Goal: Task Accomplishment & Management: Manage account settings

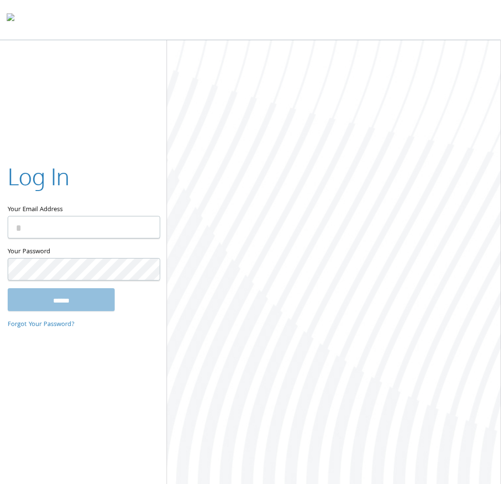
type input "**********"
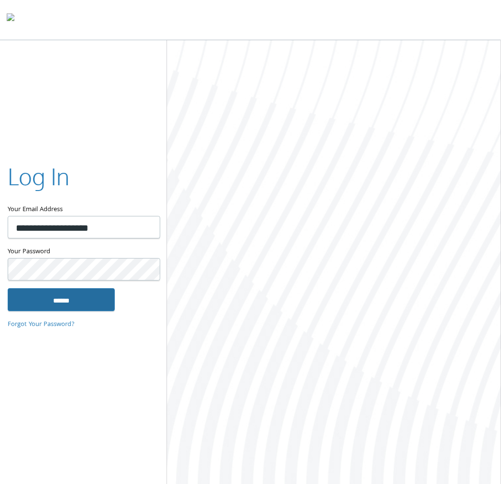
click at [96, 294] on input "******" at bounding box center [61, 299] width 107 height 23
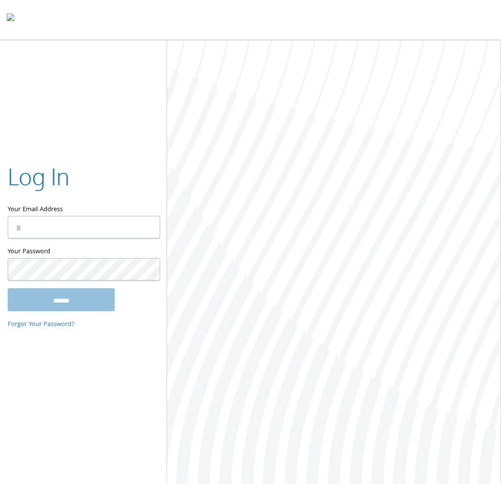
type input "**********"
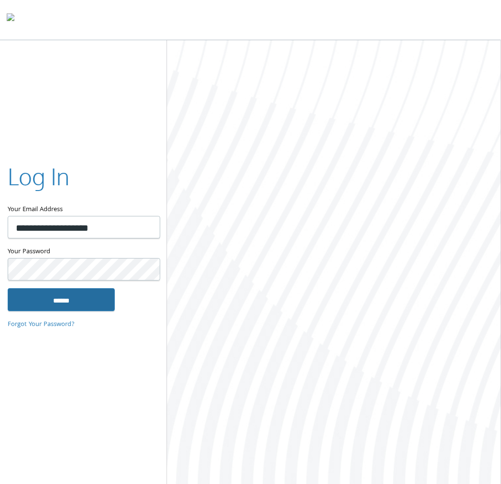
click at [87, 293] on input "******" at bounding box center [61, 299] width 107 height 23
